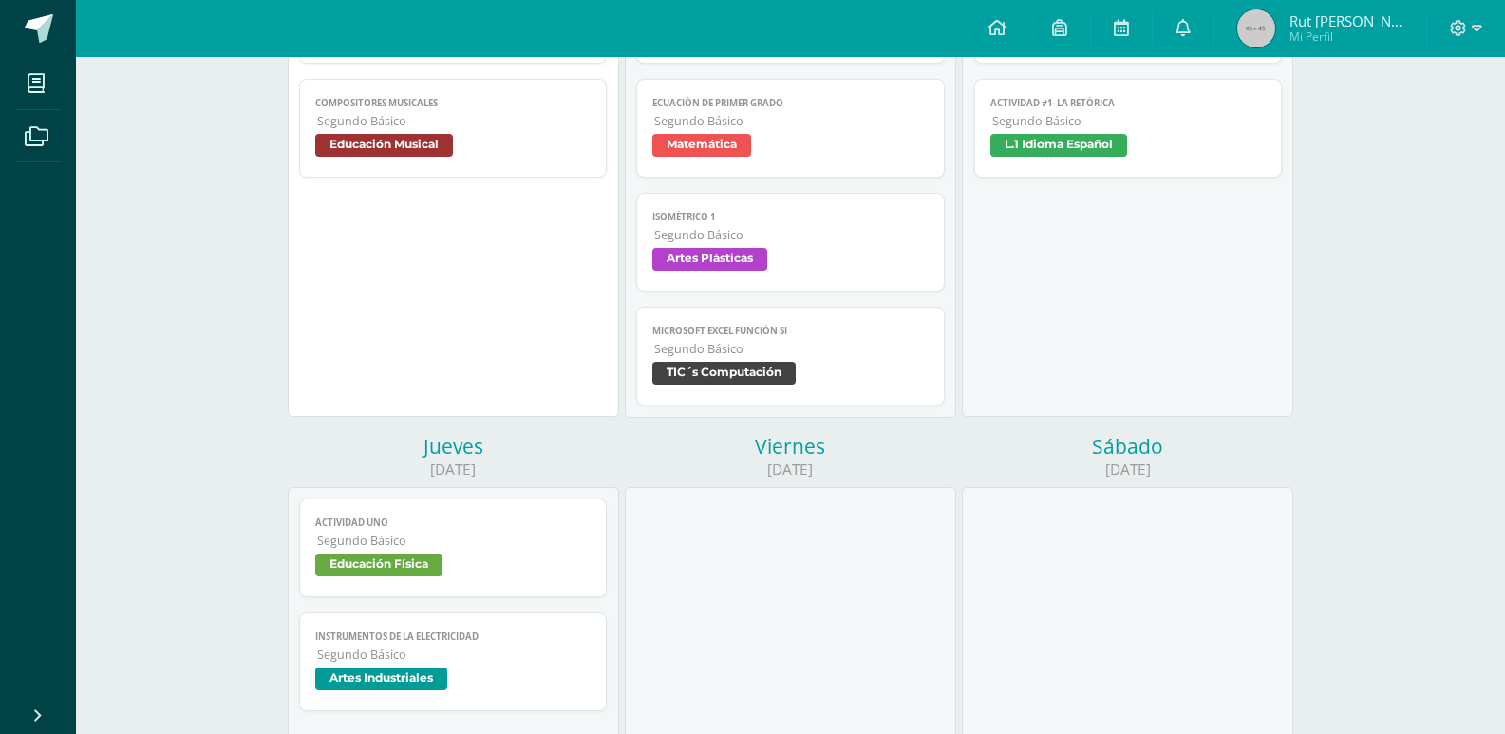
scroll to position [95, 0]
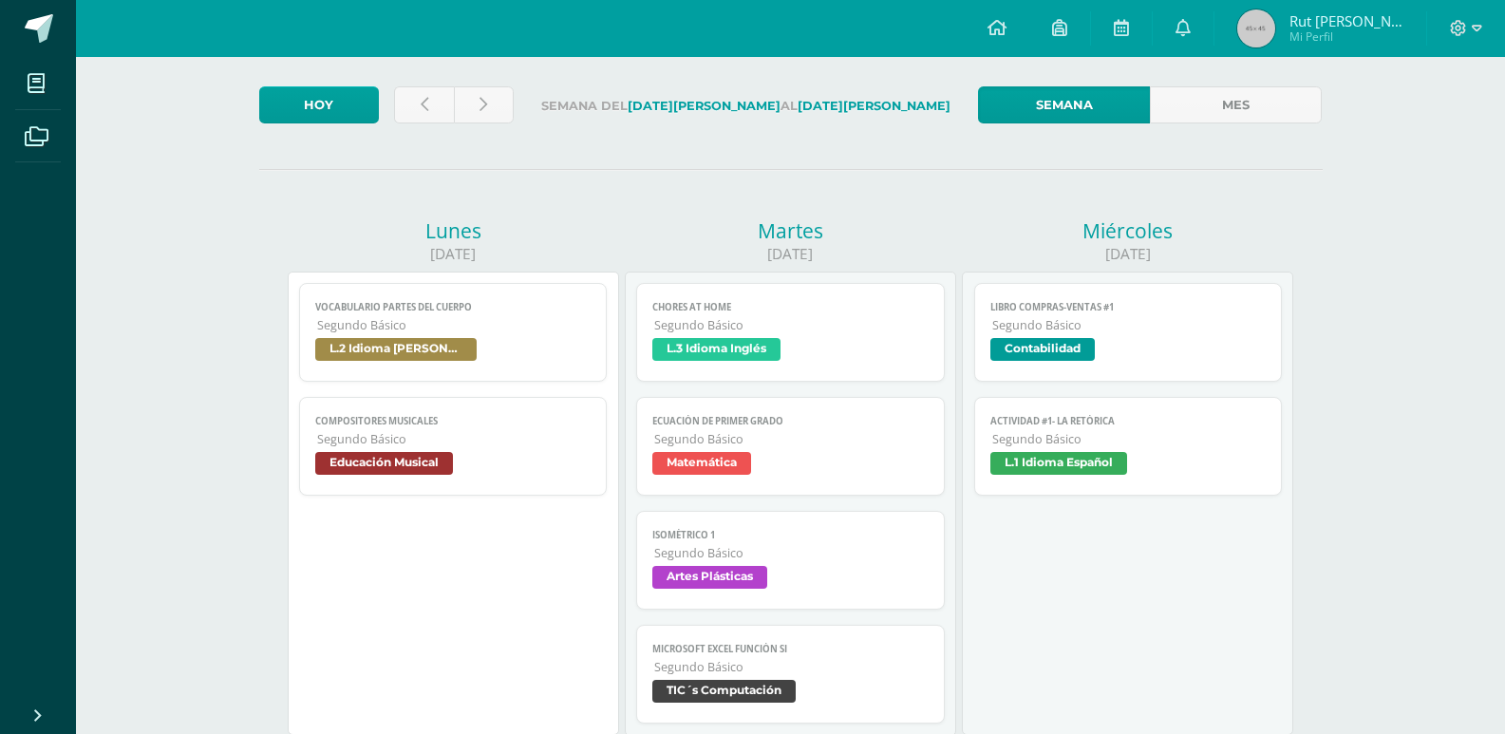
click at [438, 328] on span "Segundo Básico" at bounding box center [454, 325] width 274 height 16
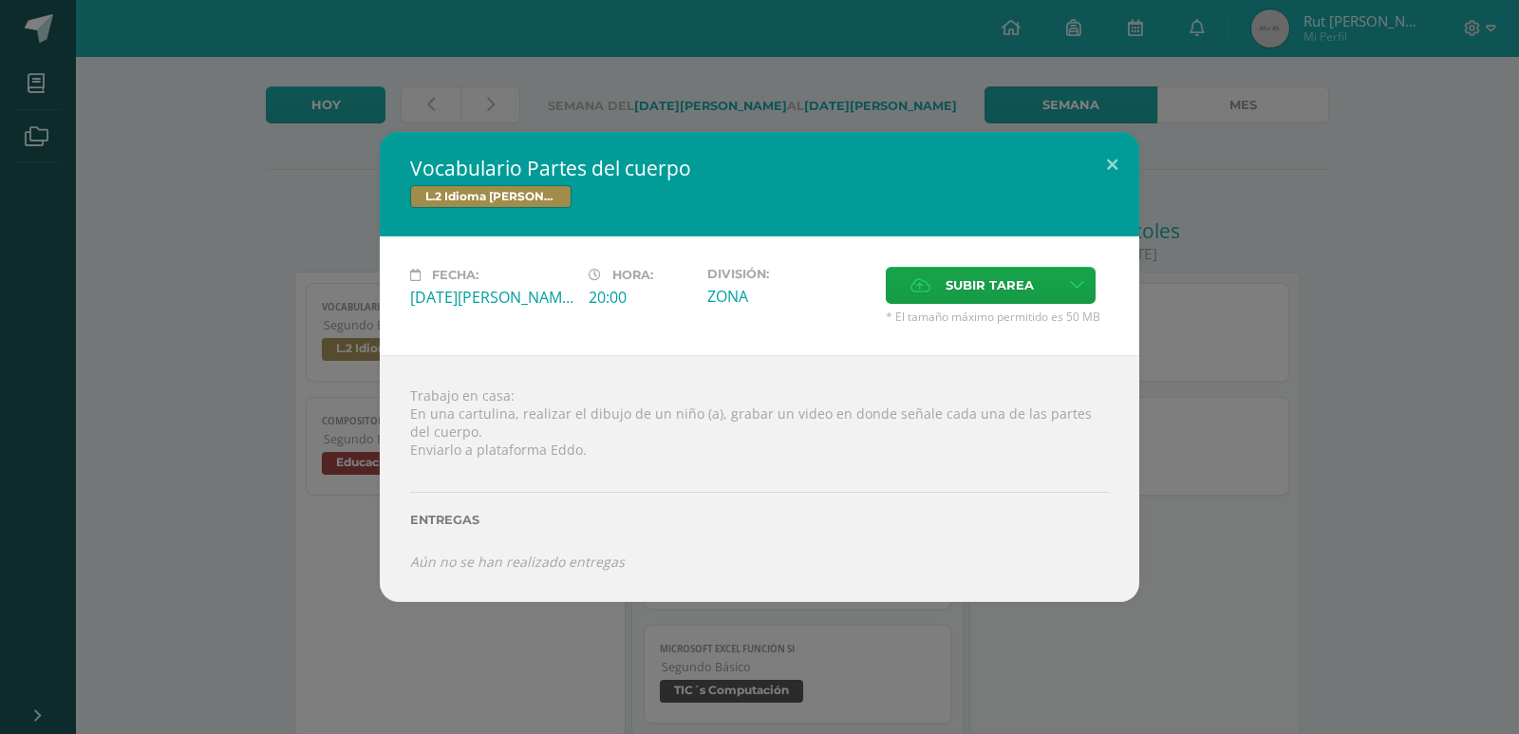
click at [1351, 312] on div "Vocabulario Partes del cuerpo L.2 Idioma [PERSON_NAME] Fecha: [DATE][PERSON_NAM…" at bounding box center [760, 366] width 1504 height 469
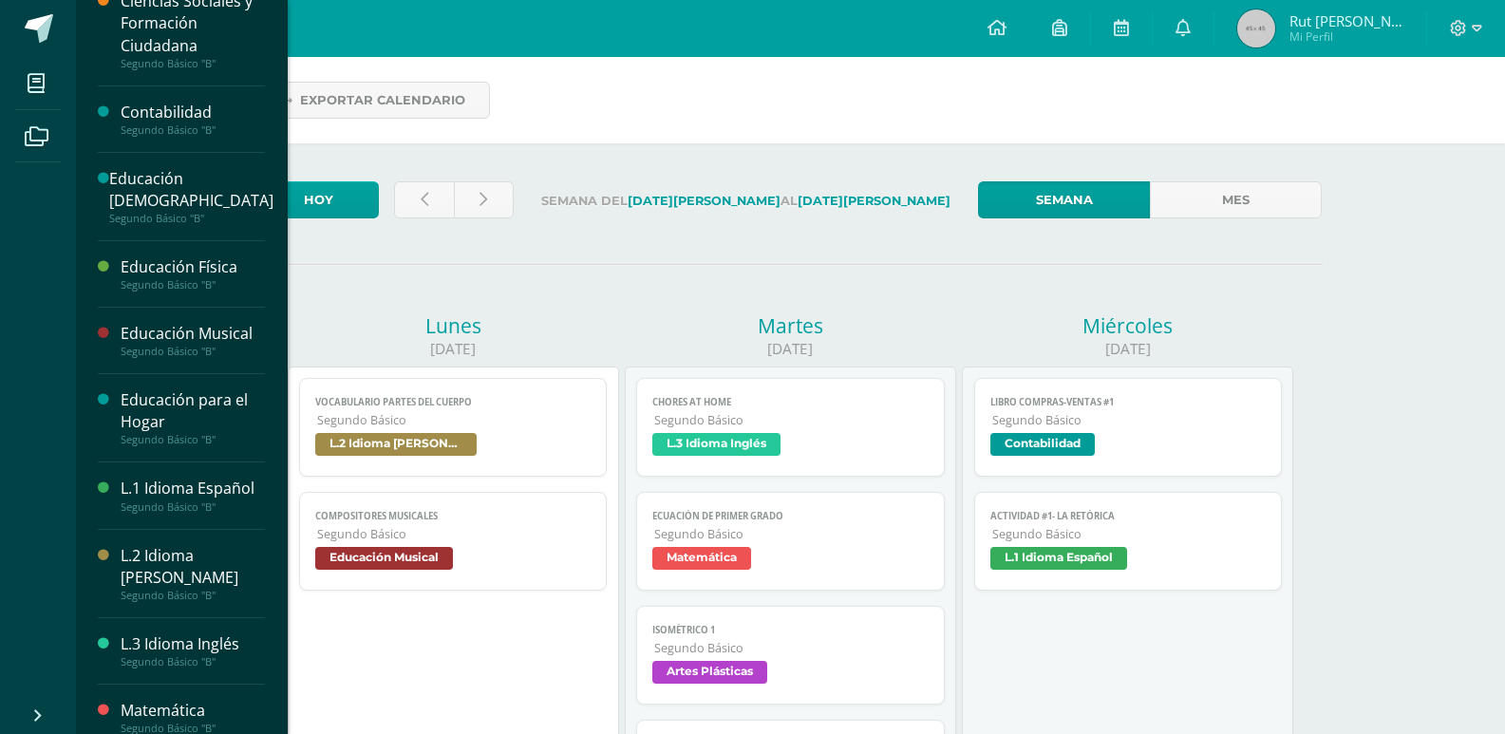
scroll to position [190, 0]
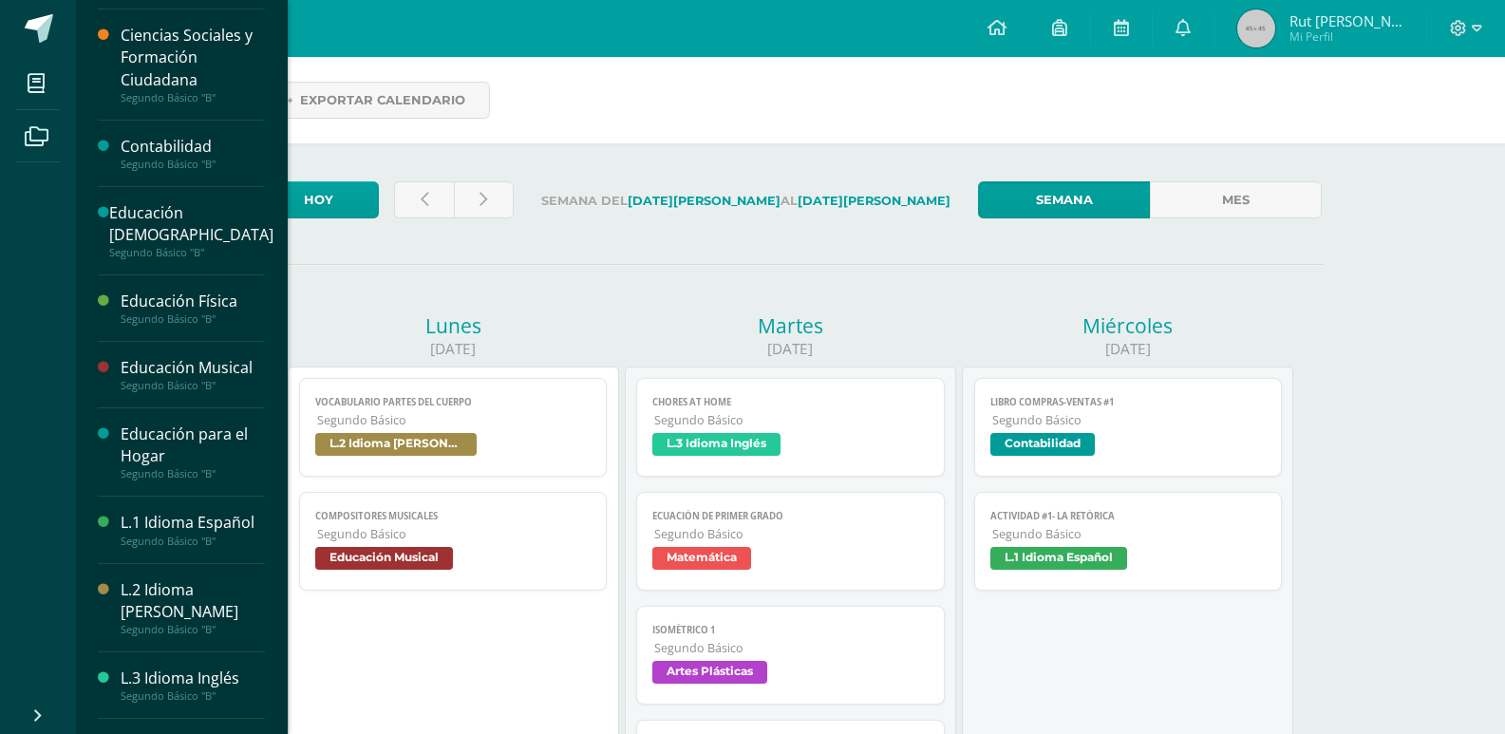
click at [195, 610] on div "L.2 Idioma [PERSON_NAME]" at bounding box center [193, 601] width 144 height 44
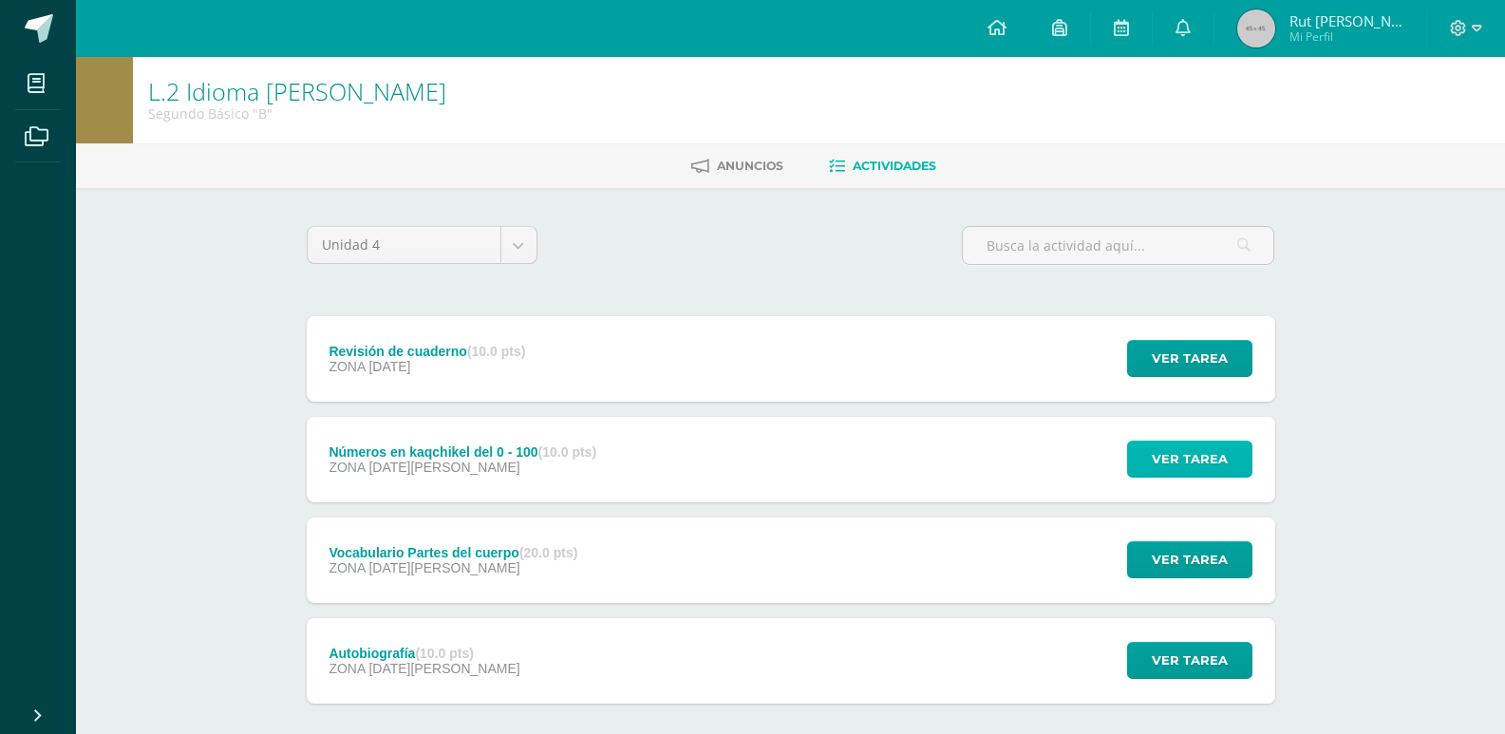
click at [1181, 460] on span "Ver tarea" at bounding box center [1190, 458] width 76 height 35
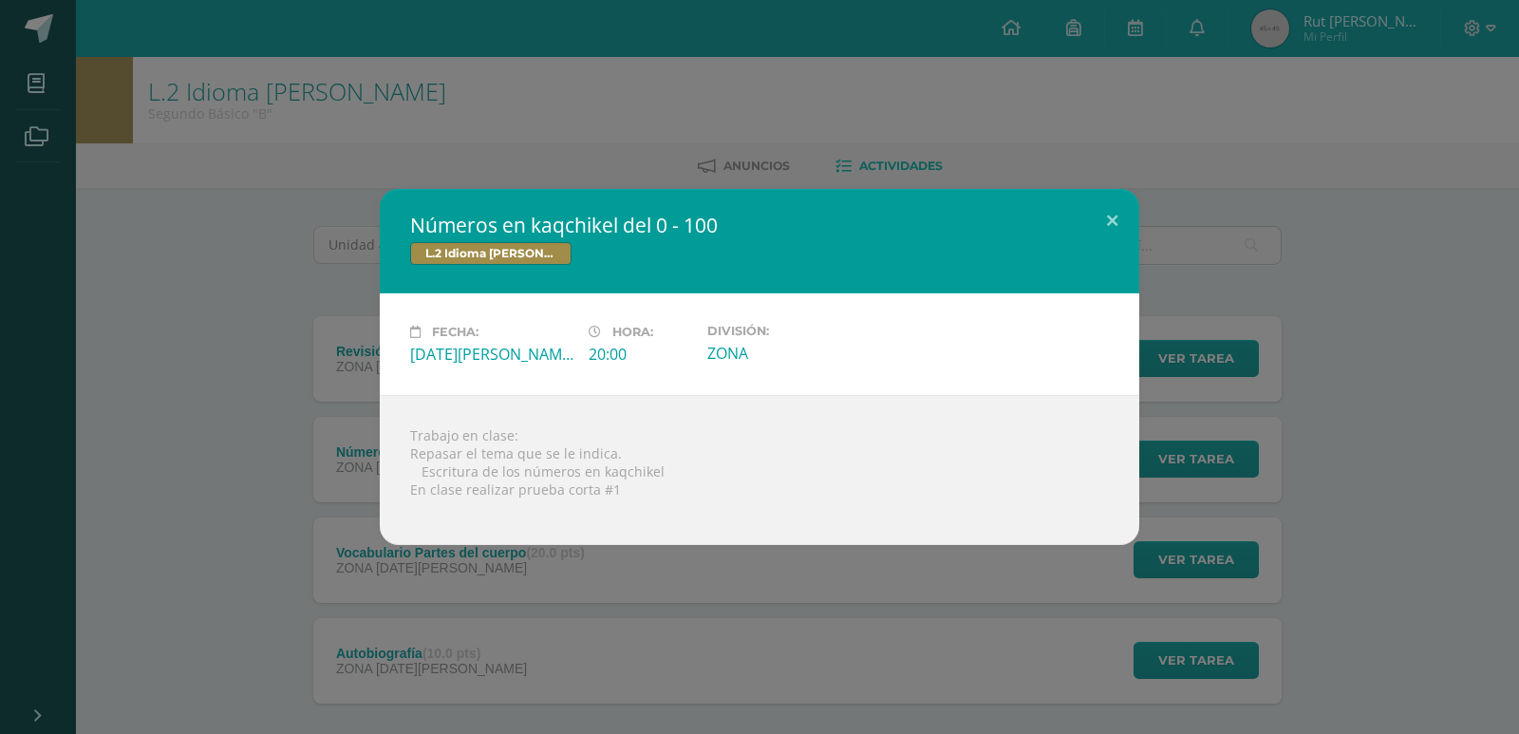
click at [1393, 379] on div "Números en kaqchikel del 0 - 100 L.2 Idioma Maya Kaqchikel Fecha: Jueves 21 de …" at bounding box center [760, 367] width 1504 height 356
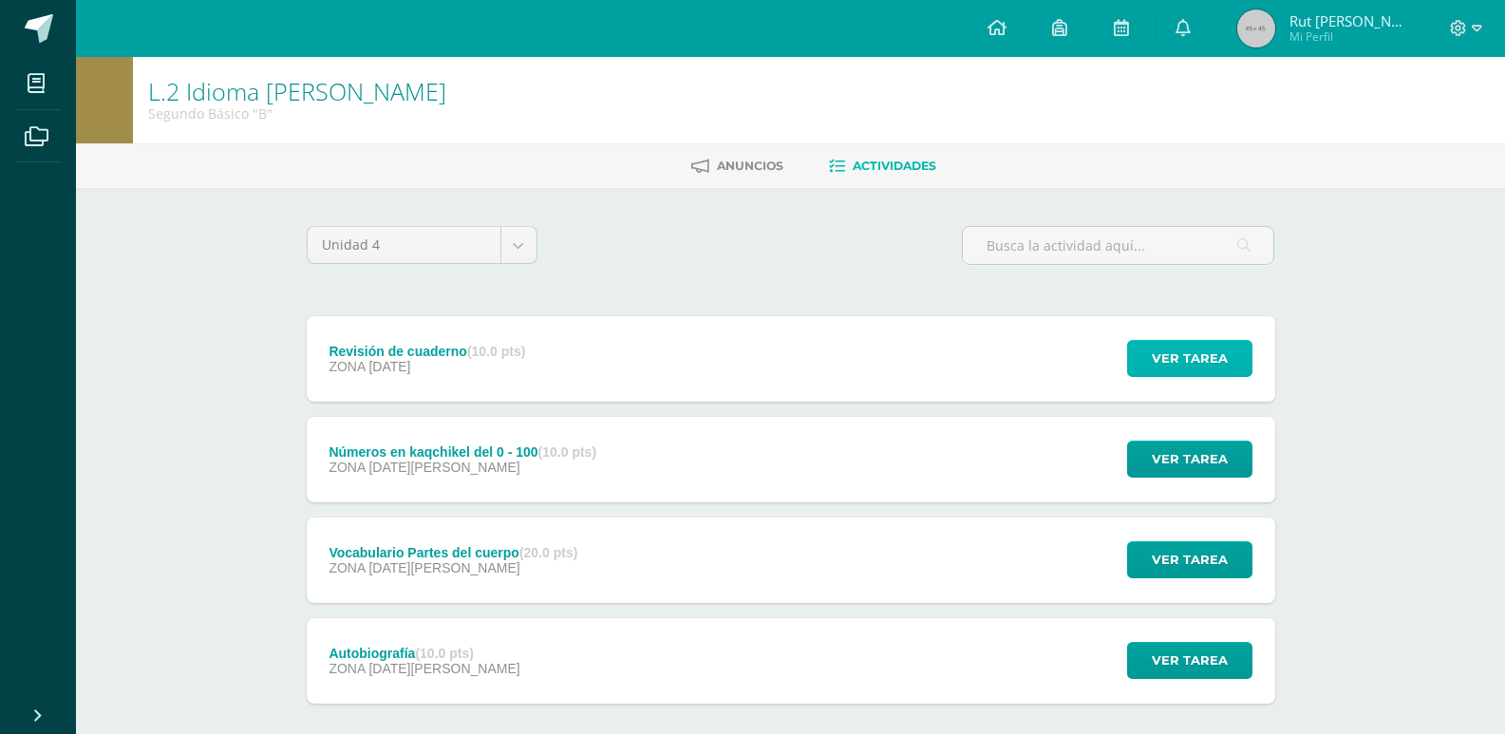
click at [1190, 371] on span "Ver tarea" at bounding box center [1190, 358] width 76 height 35
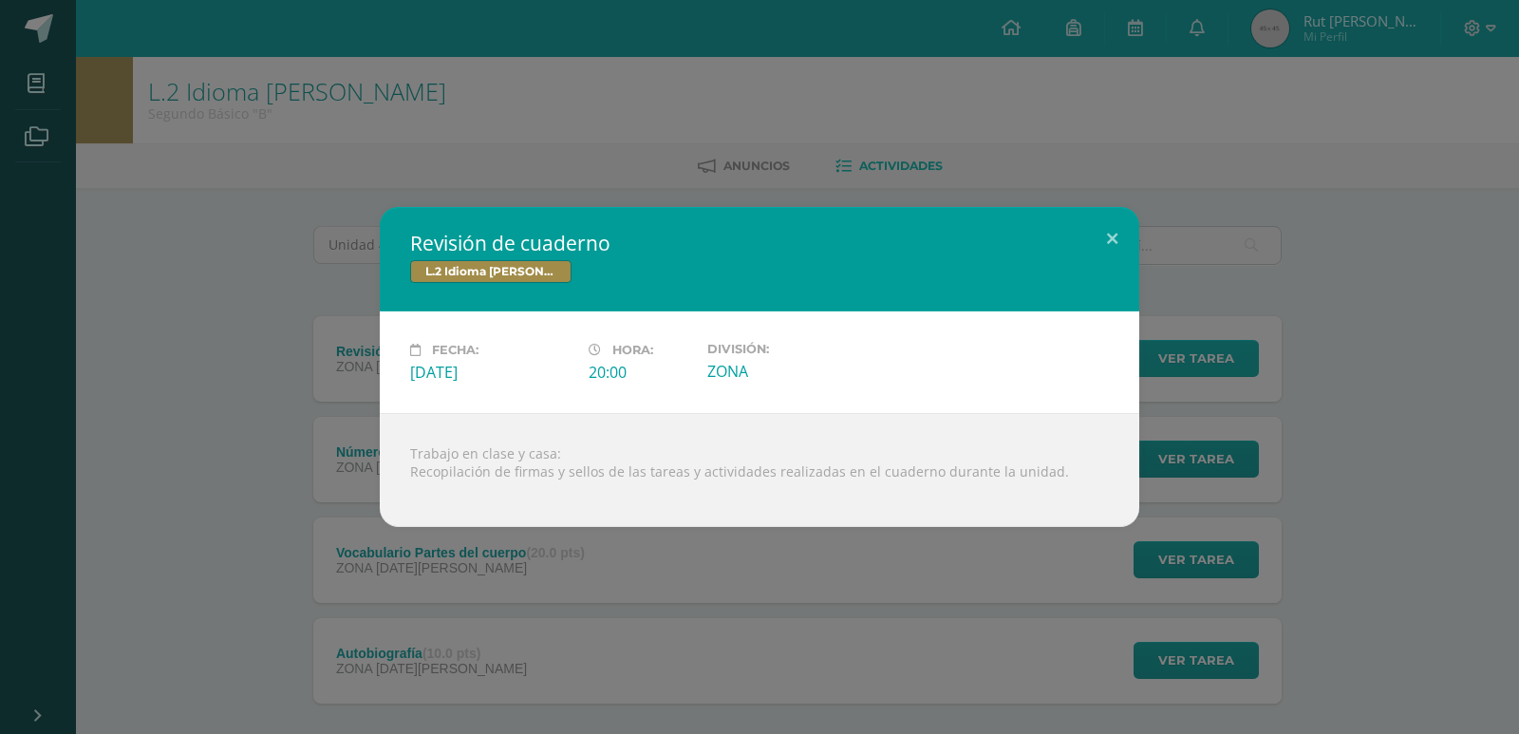
click at [1190, 371] on div "Revisión de cuaderno L.2 Idioma Maya Kaqchikel Fecha: Miércoles 10 de Septiembr…" at bounding box center [760, 367] width 1504 height 320
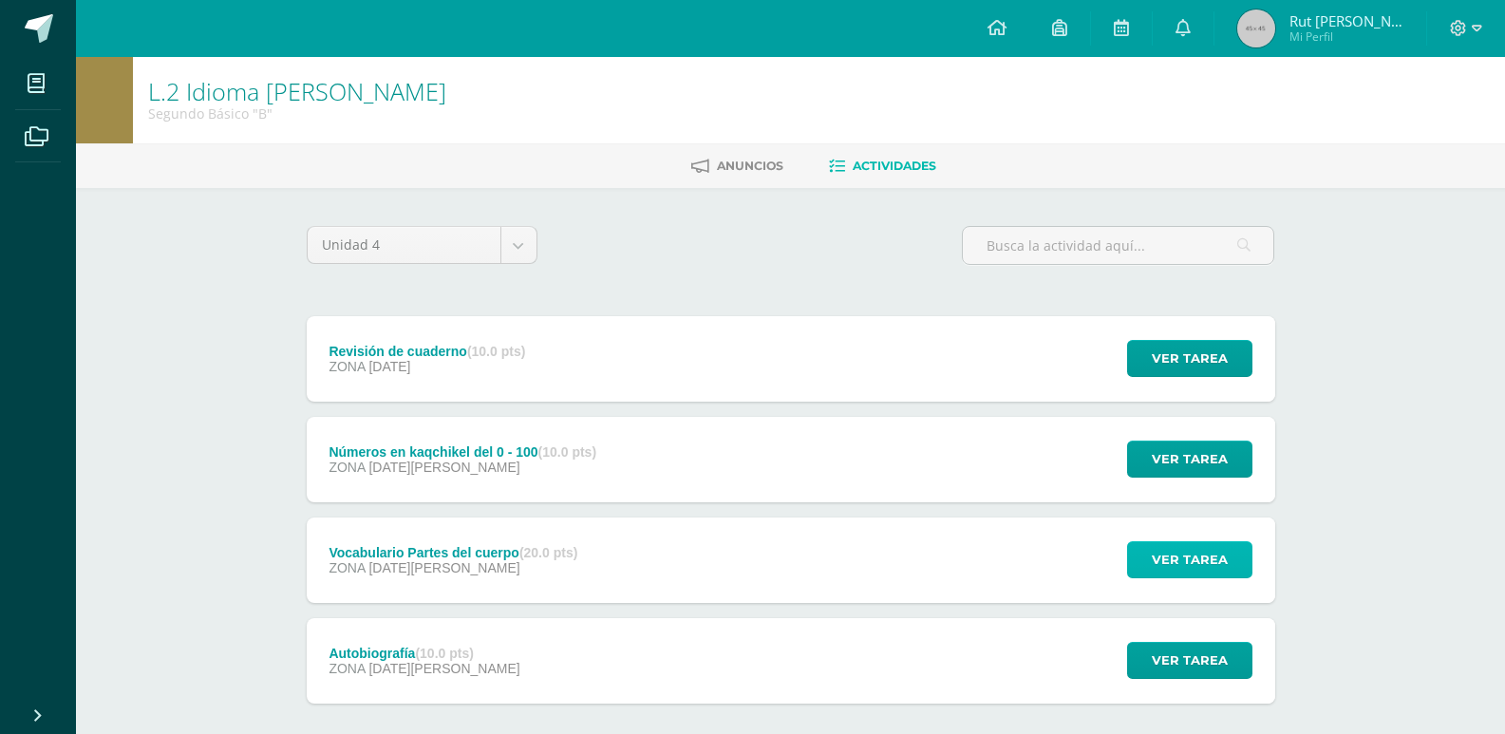
click at [1132, 559] on button "Ver tarea" at bounding box center [1189, 559] width 125 height 37
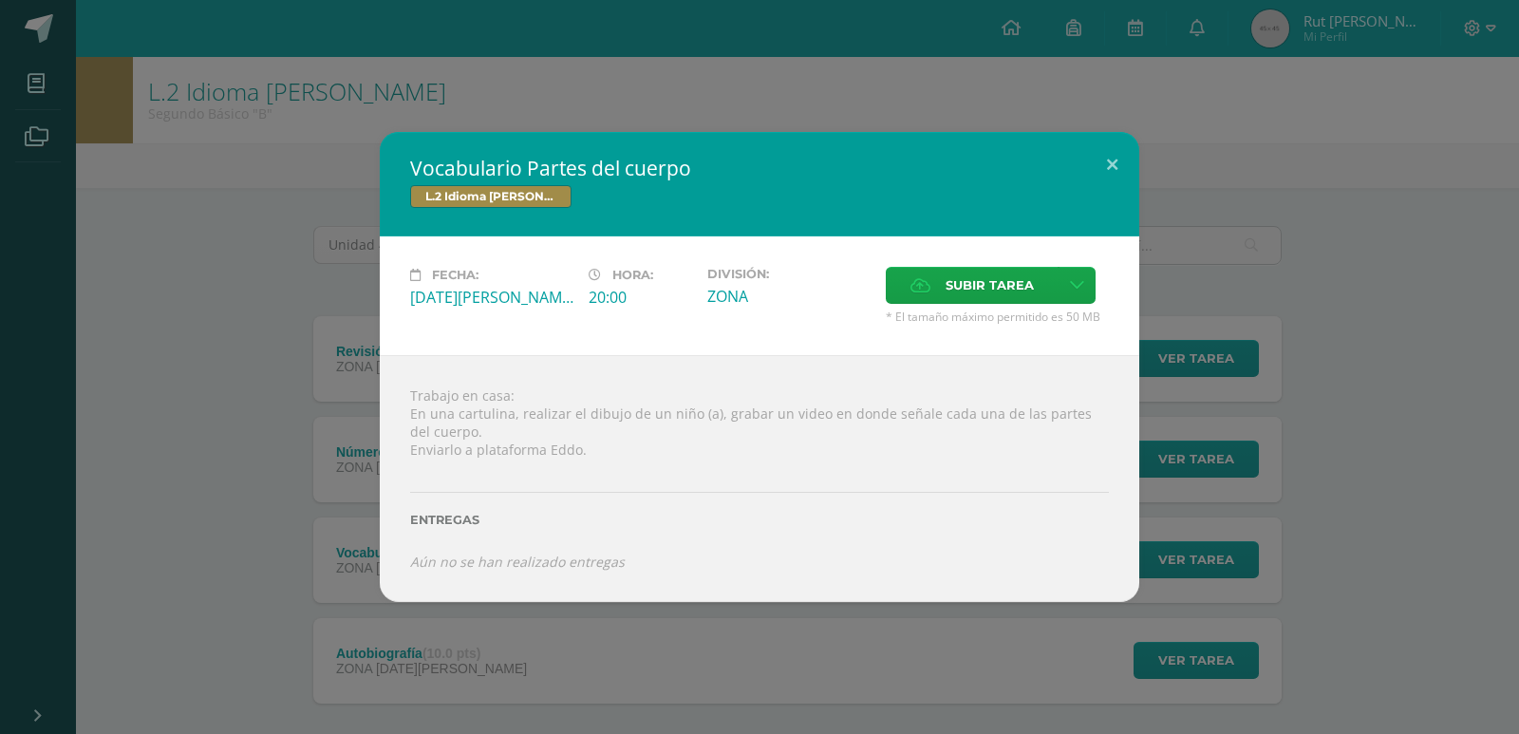
click at [1182, 541] on div "Vocabulario Partes del cuerpo L.2 Idioma Maya Kaqchikel Fecha: Lunes 11 de Agos…" at bounding box center [760, 366] width 1504 height 469
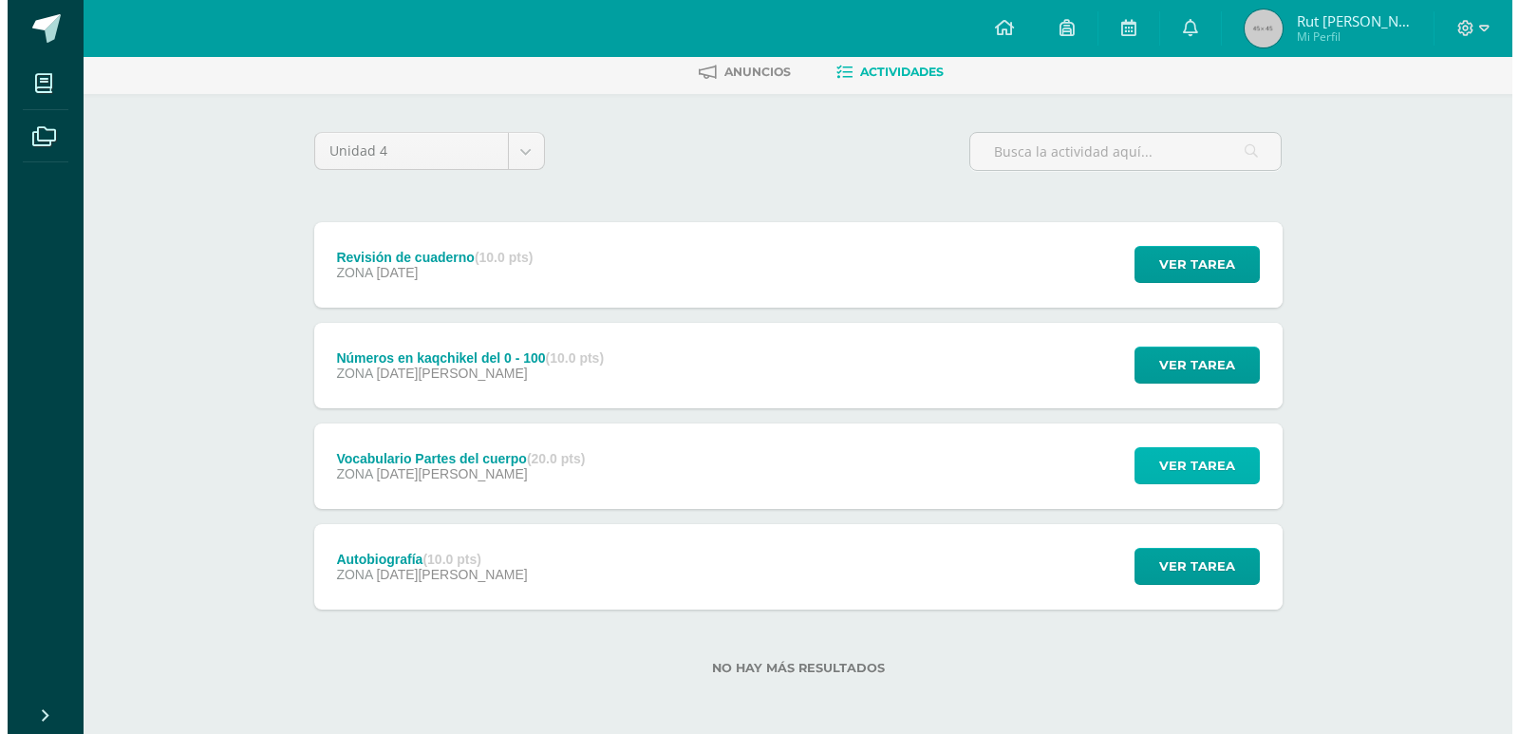
scroll to position [96, 0]
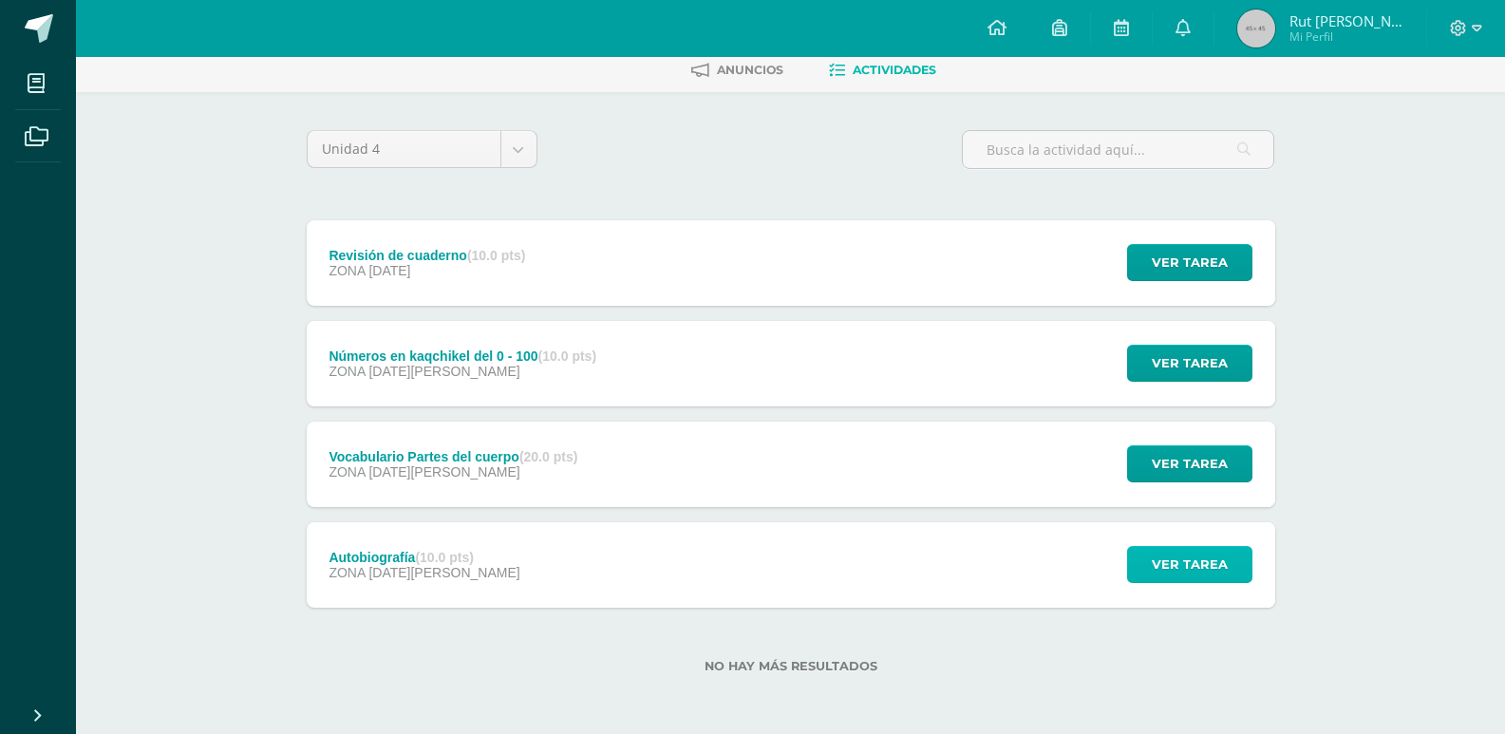
click at [1164, 565] on span "Ver tarea" at bounding box center [1190, 564] width 76 height 35
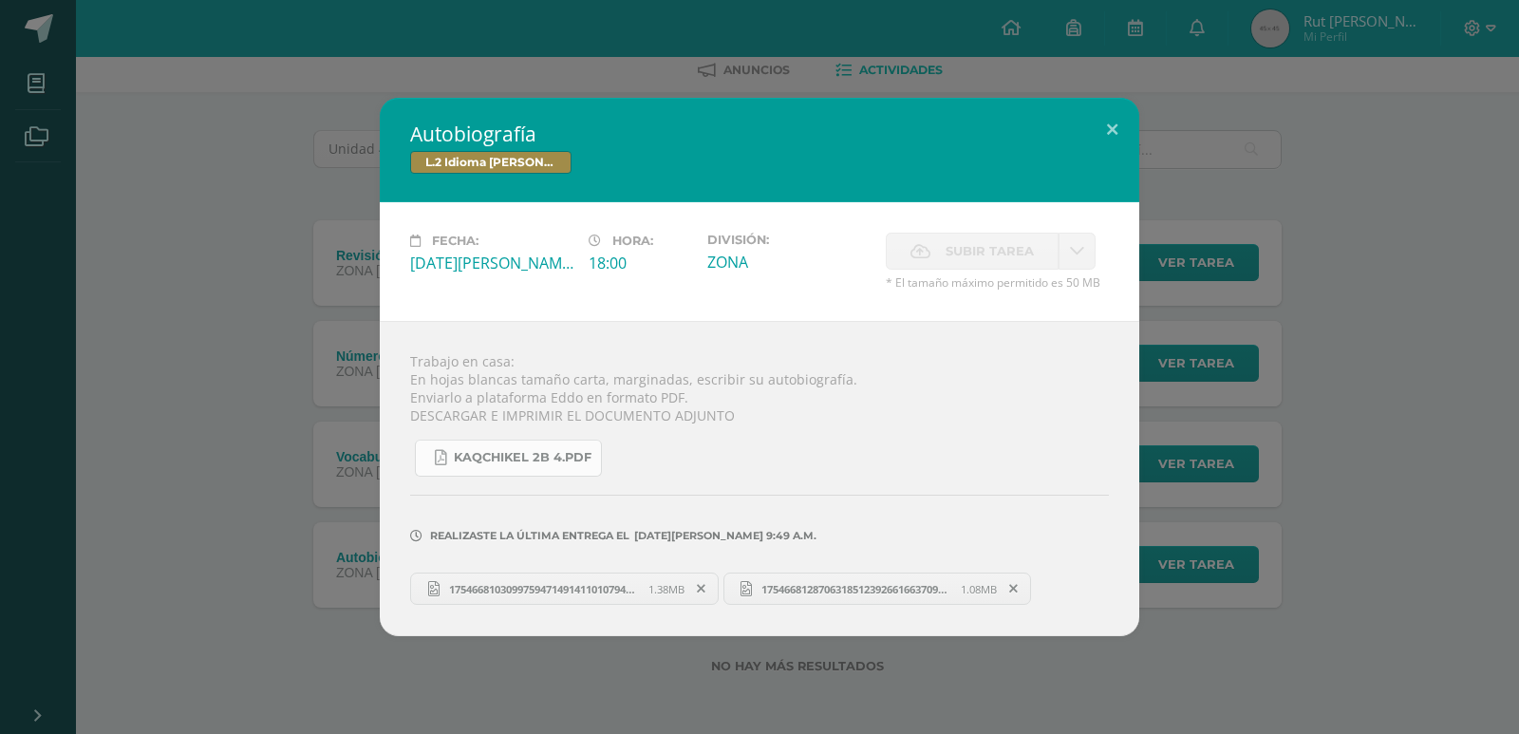
click at [496, 444] on link "KAQCHIKEL 2B 4.pdf" at bounding box center [508, 458] width 187 height 37
click at [512, 451] on span "KAQCHIKEL 2B 4.pdf" at bounding box center [523, 457] width 138 height 15
